Goal: Find specific page/section: Find specific page/section

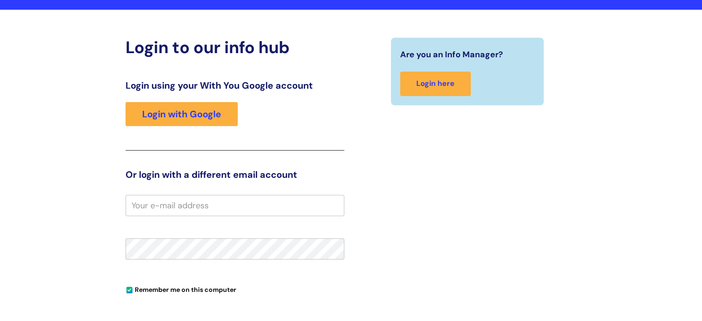
scroll to position [92, 0]
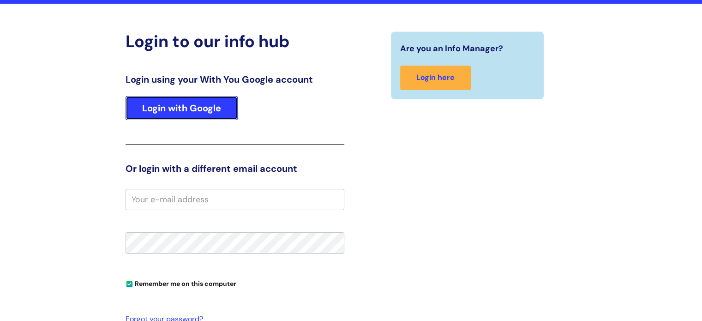
click at [158, 103] on link "Login with Google" at bounding box center [182, 108] width 112 height 24
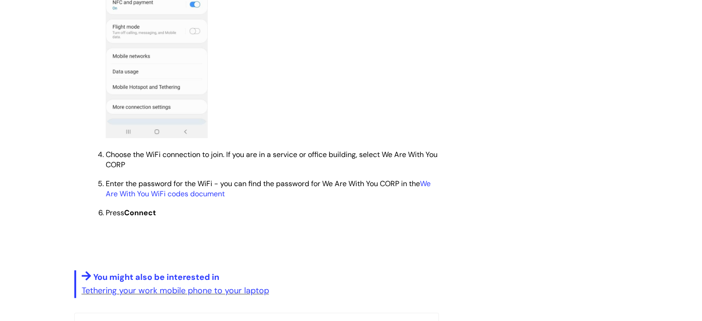
scroll to position [738, 0]
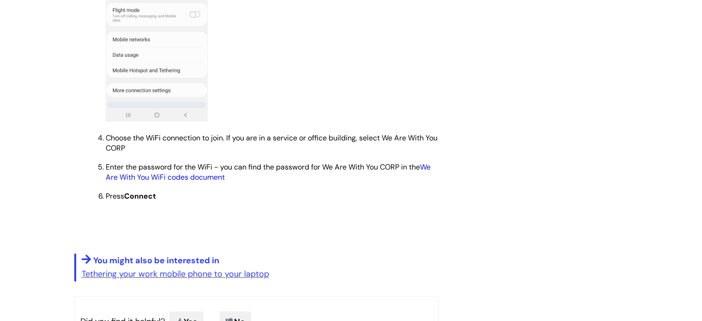
click at [160, 179] on link "We Are With You WiFi codes document" at bounding box center [268, 172] width 325 height 20
